Goal: Task Accomplishment & Management: Check status

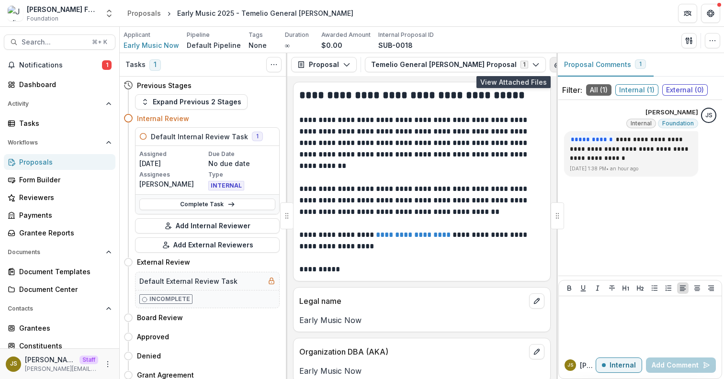
click at [553, 67] on icon "View Attached Files" at bounding box center [557, 65] width 8 height 8
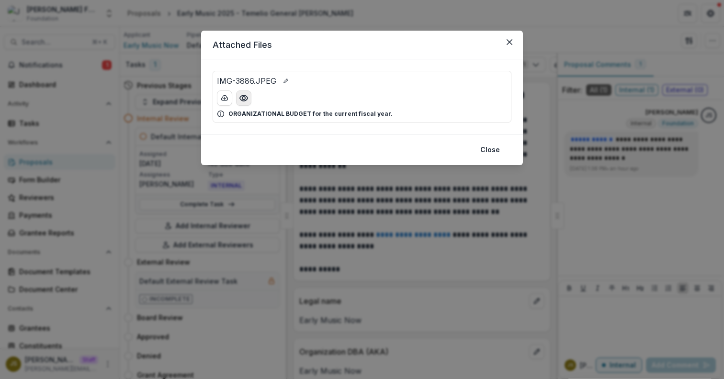
click at [244, 97] on icon "Preview IMG-3886.JPEG" at bounding box center [244, 98] width 10 height 10
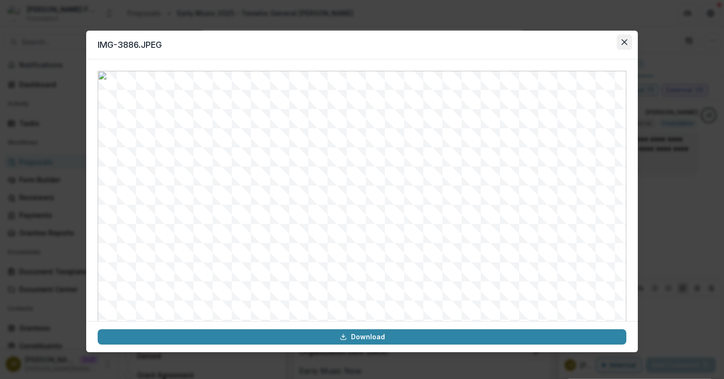
click at [625, 39] on button "Close" at bounding box center [623, 41] width 15 height 15
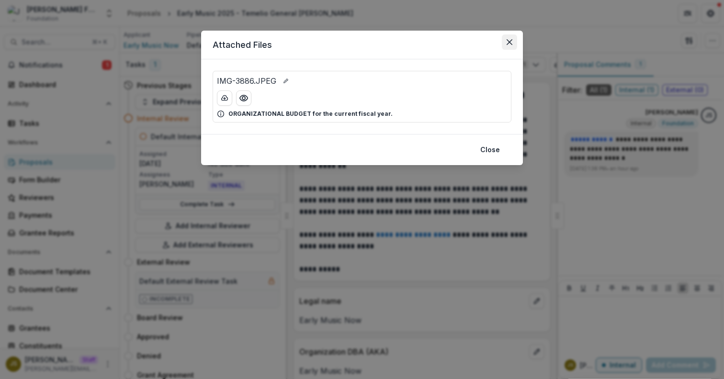
click at [511, 40] on icon "Close" at bounding box center [509, 42] width 6 height 6
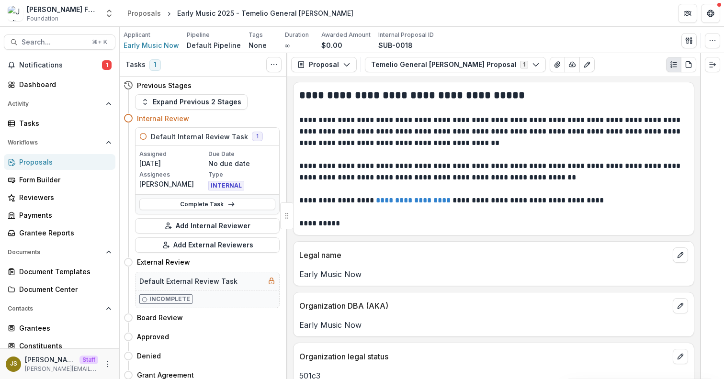
click at [57, 158] on div "Proposals" at bounding box center [63, 162] width 89 height 10
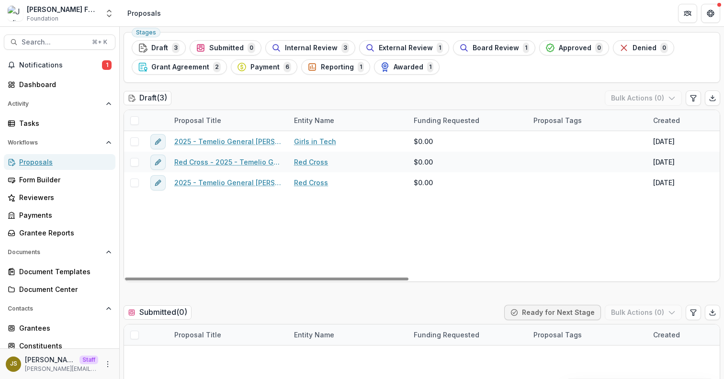
scroll to position [31, 0]
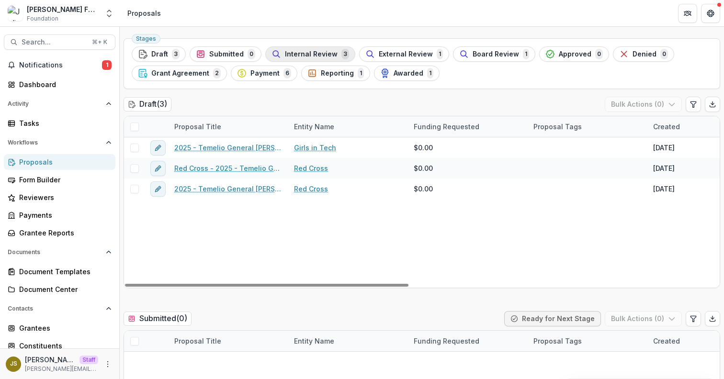
click at [308, 56] on span "Internal Review" at bounding box center [311, 54] width 53 height 8
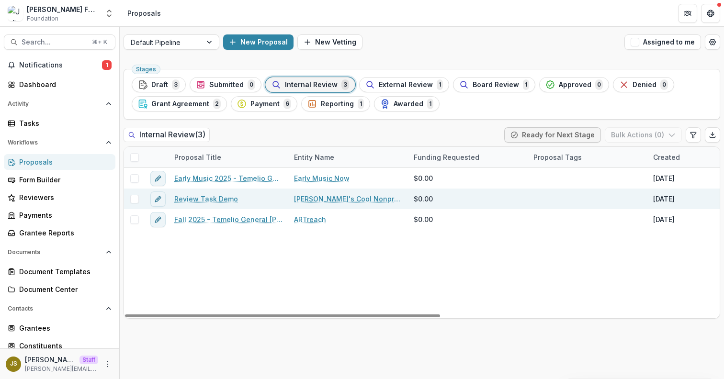
click at [218, 200] on link "Review Task Demo" at bounding box center [206, 199] width 64 height 10
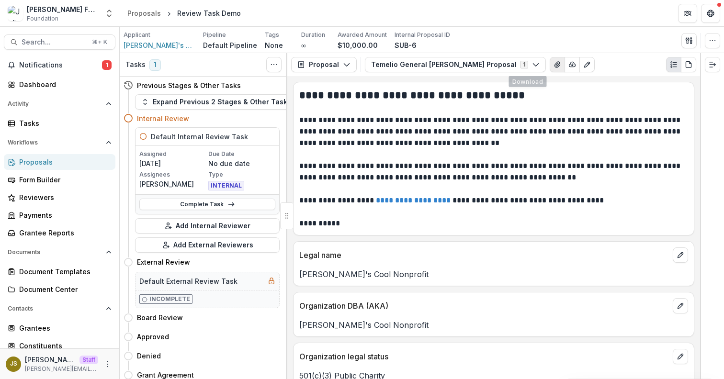
click at [553, 63] on icon "View Attached Files" at bounding box center [557, 65] width 8 height 8
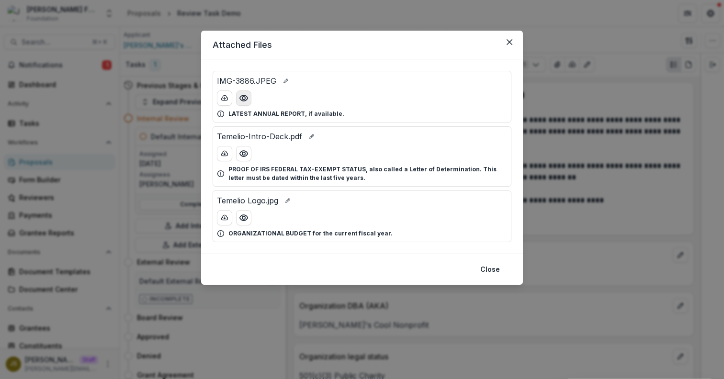
click at [242, 99] on circle "Preview IMG-3886.JPEG" at bounding box center [243, 98] width 3 height 3
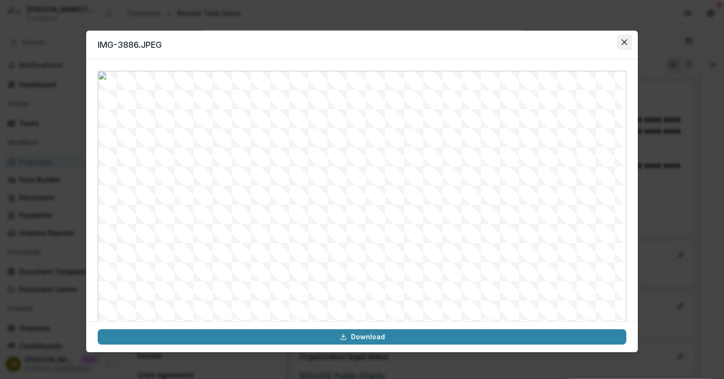
click at [623, 44] on icon "Close" at bounding box center [624, 42] width 6 height 6
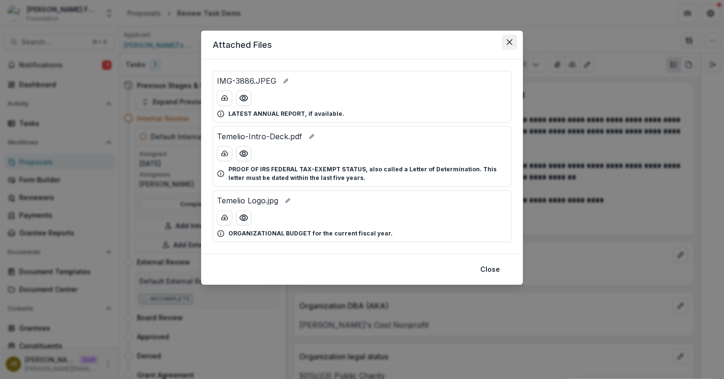
click at [512, 42] on button "Close" at bounding box center [509, 41] width 15 height 15
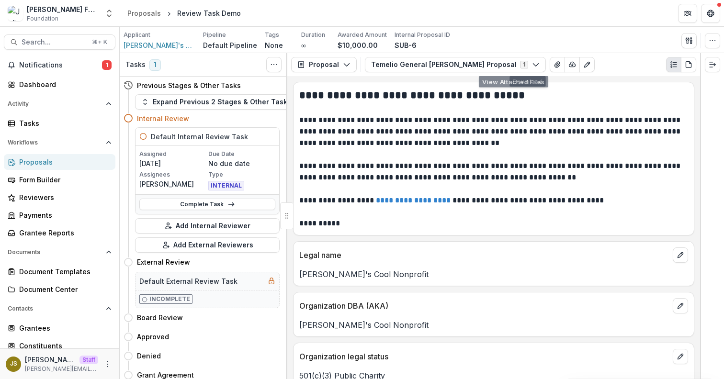
click at [502, 65] on div "Temelio General [PERSON_NAME] Proposal 1 Forms (1) Temelio General Grant Propos…" at bounding box center [480, 64] width 230 height 15
click at [549, 65] on button "View Attached Files" at bounding box center [556, 64] width 15 height 15
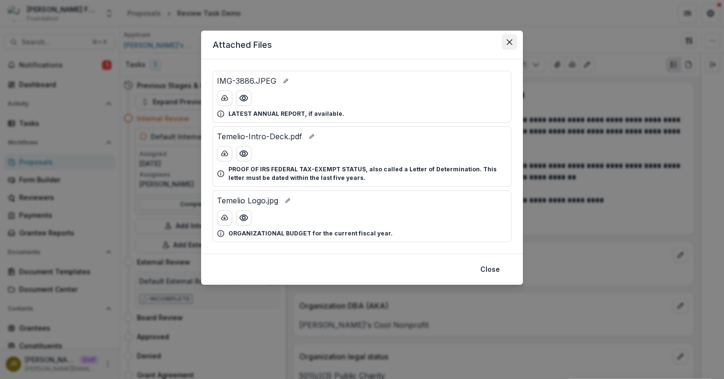
click at [512, 39] on icon "Close" at bounding box center [509, 42] width 6 height 6
